Goal: Find specific page/section

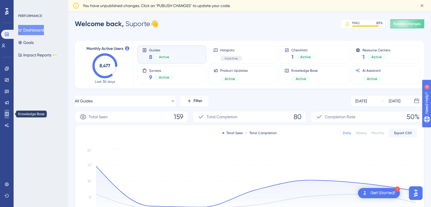
click at [5, 112] on link at bounding box center [7, 113] width 5 height 9
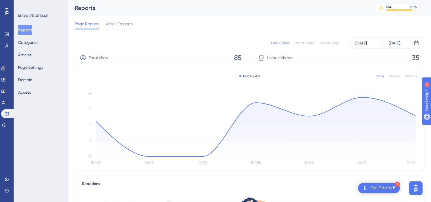
click at [27, 33] on button "Reports" at bounding box center [25, 30] width 14 height 10
click at [118, 24] on span "Article Reports" at bounding box center [119, 23] width 27 height 7
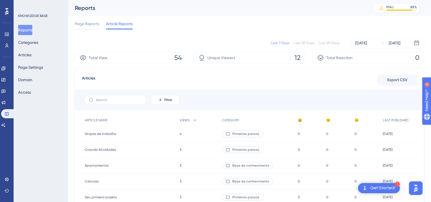
click at [26, 31] on button "Reports" at bounding box center [25, 30] width 14 height 10
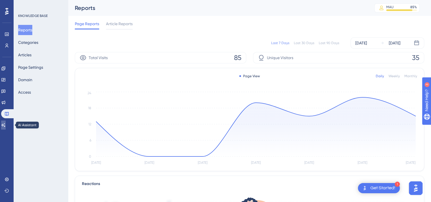
click at [6, 125] on icon at bounding box center [3, 125] width 5 height 5
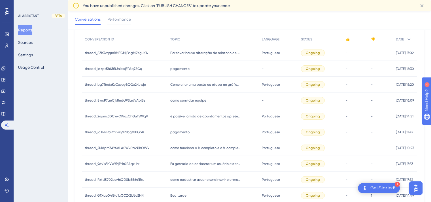
scroll to position [58, 0]
